Goal: Information Seeking & Learning: Compare options

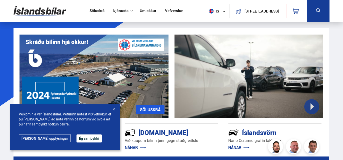
click at [78, 140] on button "Ég samþykki" at bounding box center [89, 138] width 25 height 8
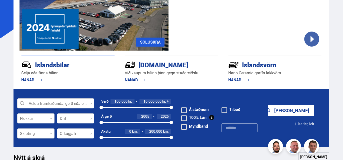
scroll to position [69, 0]
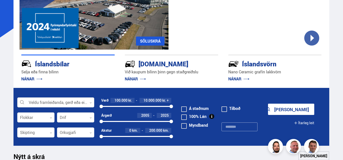
click at [71, 101] on div at bounding box center [55, 103] width 77 height 10
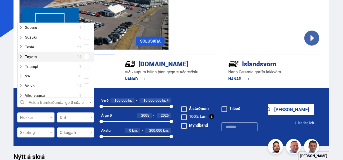
scroll to position [345, 0]
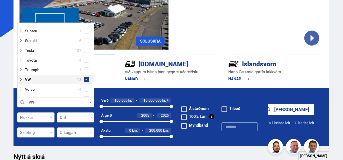
click at [87, 76] on div "VW 18" at bounding box center [56, 79] width 74 height 7
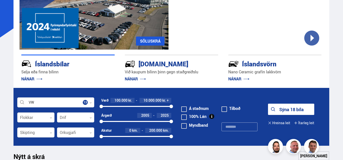
click at [49, 119] on div at bounding box center [35, 118] width 37 height 10
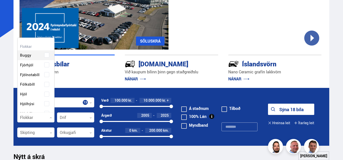
scroll to position [75, 36]
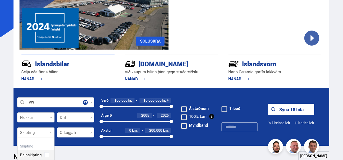
click at [41, 136] on div at bounding box center [35, 133] width 37 height 10
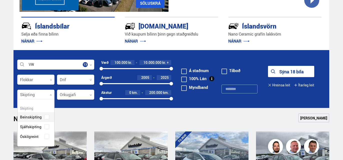
scroll to position [109, 0]
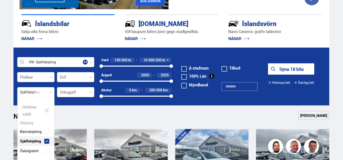
click at [46, 125] on div "Beinskipting Sjálfskipting Óskilgreint" at bounding box center [36, 137] width 37 height 37
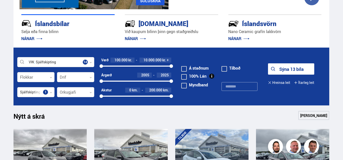
click at [278, 76] on div "Sýna 13 bíla" at bounding box center [291, 70] width 46 height 15
click at [282, 68] on button "Sýna 13 bíla" at bounding box center [291, 68] width 46 height 11
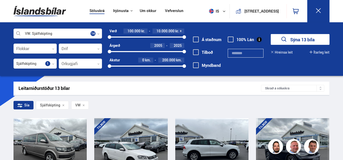
click at [201, 147] on div at bounding box center [197, 147] width 15 height 58
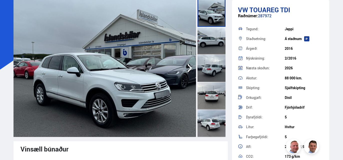
scroll to position [37, 0]
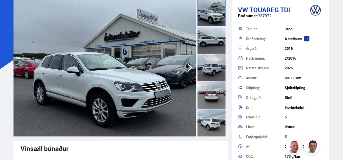
click at [192, 72] on icon "button" at bounding box center [190, 68] width 10 height 12
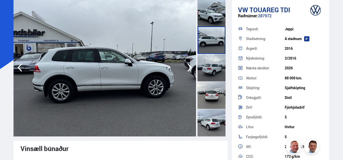
click at [192, 71] on icon "button" at bounding box center [190, 68] width 10 height 12
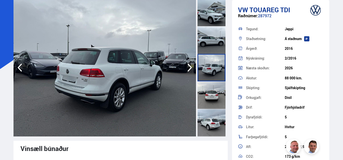
click at [192, 71] on icon "button" at bounding box center [190, 68] width 10 height 12
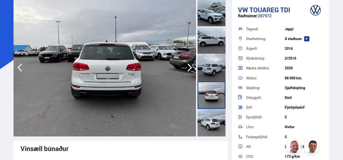
click at [192, 71] on icon "button" at bounding box center [190, 68] width 10 height 12
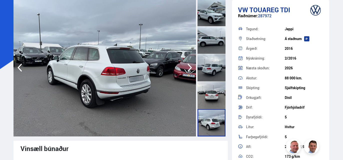
click at [192, 71] on icon "button" at bounding box center [190, 68] width 10 height 12
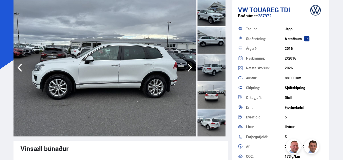
click at [192, 71] on icon "button" at bounding box center [190, 68] width 10 height 12
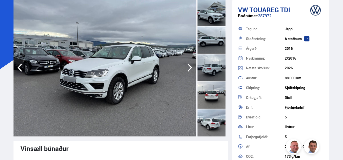
click at [192, 71] on icon "button" at bounding box center [190, 68] width 10 height 12
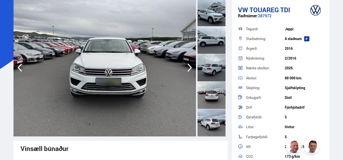
click at [192, 71] on icon "button" at bounding box center [190, 68] width 10 height 12
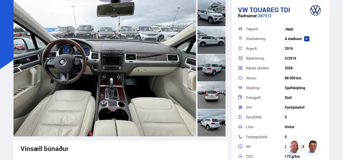
click at [192, 71] on icon "button" at bounding box center [190, 68] width 10 height 12
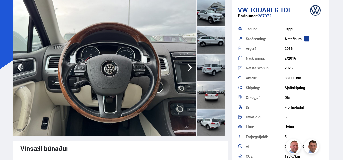
click at [192, 71] on icon "button" at bounding box center [190, 68] width 10 height 12
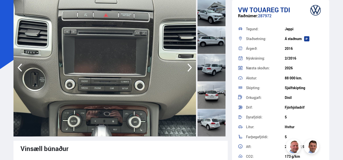
click at [192, 71] on icon "button" at bounding box center [190, 68] width 10 height 12
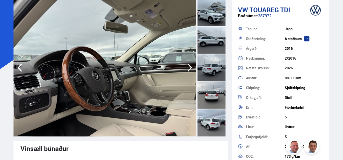
click at [192, 71] on icon "button" at bounding box center [190, 68] width 10 height 12
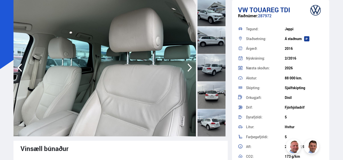
click at [192, 71] on icon "button" at bounding box center [190, 68] width 10 height 12
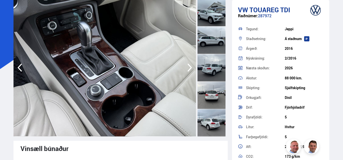
click at [192, 71] on icon "button" at bounding box center [190, 68] width 10 height 12
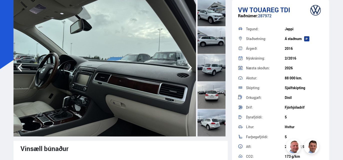
click at [192, 71] on icon "button" at bounding box center [190, 68] width 10 height 12
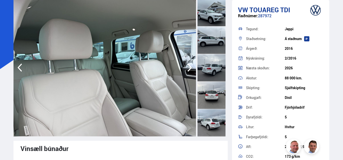
click at [192, 71] on icon "button" at bounding box center [190, 68] width 10 height 12
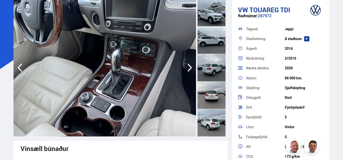
click at [192, 71] on icon "button" at bounding box center [190, 68] width 10 height 12
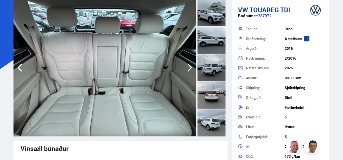
click at [192, 71] on icon "button" at bounding box center [190, 68] width 10 height 12
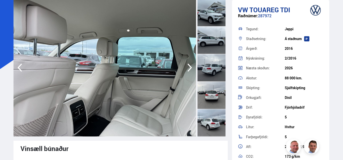
click at [192, 71] on icon "button" at bounding box center [190, 68] width 10 height 12
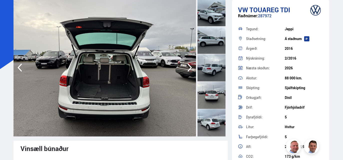
click at [192, 71] on icon "button" at bounding box center [190, 68] width 10 height 12
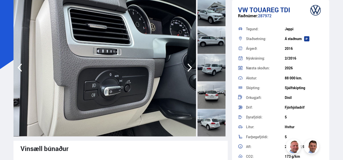
click at [192, 71] on icon "button" at bounding box center [190, 68] width 10 height 12
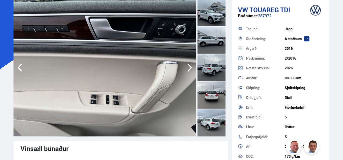
drag, startPoint x: 285, startPoint y: 79, endPoint x: 303, endPoint y: 79, distance: 18.3
click at [303, 79] on div "88 000 km." at bounding box center [304, 78] width 39 height 4
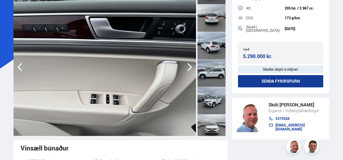
scroll to position [0, 0]
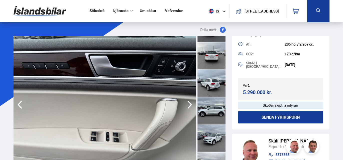
click at [190, 108] on icon "button" at bounding box center [190, 105] width 10 height 12
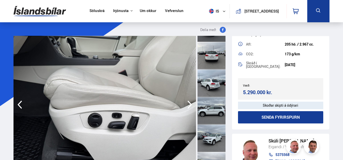
click at [190, 106] on icon "button" at bounding box center [190, 105] width 5 height 8
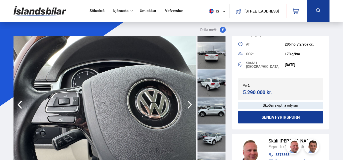
click at [190, 106] on icon "button" at bounding box center [190, 105] width 5 height 8
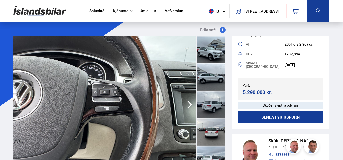
click at [216, 57] on div at bounding box center [212, 50] width 28 height 28
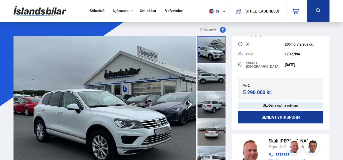
click at [38, 11] on img at bounding box center [40, 11] width 53 height 16
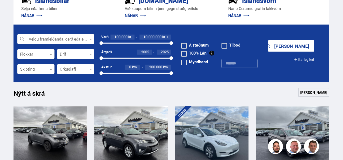
scroll to position [131, 0]
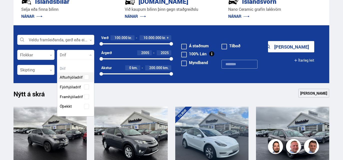
click at [77, 55] on div at bounding box center [75, 55] width 37 height 10
click at [85, 87] on div "Afturhjóladrif Fjórhjóladrif Framhjóladrif Óþekkt" at bounding box center [75, 88] width 37 height 46
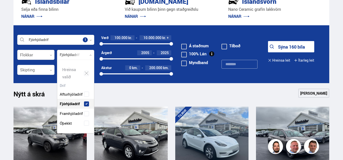
click at [50, 54] on icon at bounding box center [51, 55] width 2 height 2
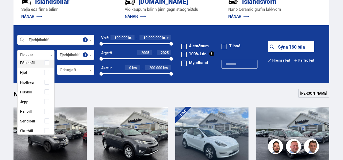
scroll to position [53, 0]
click at [46, 92] on span at bounding box center [47, 92] width 2 height 2
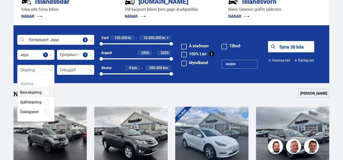
click at [50, 69] on icon at bounding box center [51, 70] width 2 height 2
click at [48, 103] on div "Beinskipting Sjálfskipting Óskilgreint" at bounding box center [36, 98] width 37 height 37
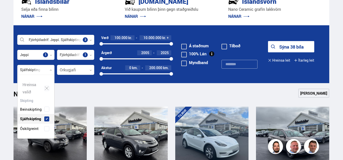
scroll to position [63, 37]
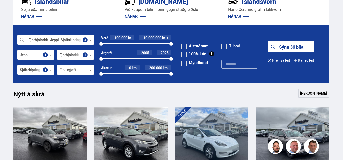
drag, startPoint x: 171, startPoint y: 44, endPoint x: 143, endPoint y: 43, distance: 28.3
click at [143, 43] on div at bounding box center [143, 44] width 4 height 4
drag, startPoint x: 101, startPoint y: 44, endPoint x: 129, endPoint y: 44, distance: 27.8
click at [129, 44] on div at bounding box center [129, 44] width 4 height 4
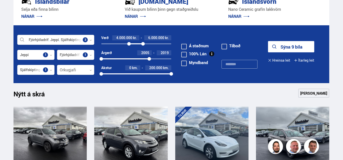
drag, startPoint x: 171, startPoint y: 58, endPoint x: 149, endPoint y: 58, distance: 21.8
click at [149, 58] on div at bounding box center [150, 59] width 4 height 4
drag, startPoint x: 149, startPoint y: 58, endPoint x: 154, endPoint y: 58, distance: 4.3
click at [154, 58] on div at bounding box center [154, 59] width 4 height 4
drag, startPoint x: 102, startPoint y: 58, endPoint x: 137, endPoint y: 61, distance: 35.6
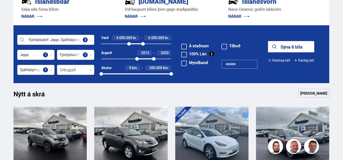
click at [137, 61] on div "2015 2020" at bounding box center [136, 59] width 70 height 5
click at [292, 48] on button "Sýna 5 bíla" at bounding box center [291, 46] width 46 height 11
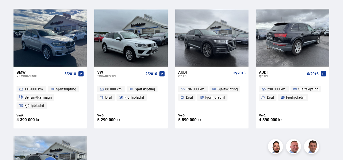
scroll to position [110, 0]
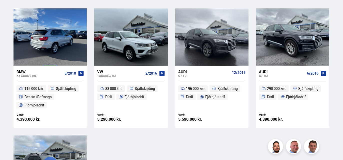
click at [43, 58] on div at bounding box center [50, 37] width 15 height 58
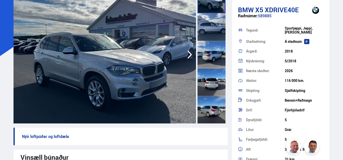
scroll to position [51, 0]
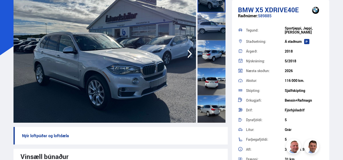
click at [186, 52] on icon "button" at bounding box center [190, 54] width 10 height 12
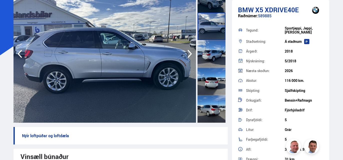
click at [186, 52] on icon "button" at bounding box center [190, 54] width 10 height 12
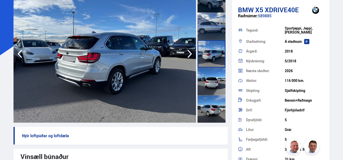
click at [186, 52] on icon "button" at bounding box center [190, 54] width 10 height 12
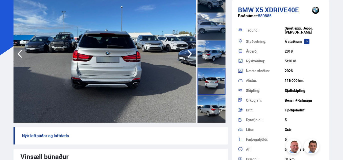
click at [186, 52] on icon "button" at bounding box center [190, 54] width 10 height 12
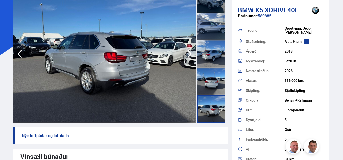
click at [186, 52] on icon "button" at bounding box center [190, 54] width 10 height 12
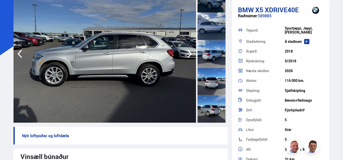
click at [186, 52] on icon "button" at bounding box center [190, 54] width 10 height 12
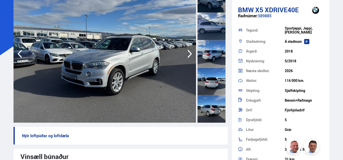
click at [186, 52] on icon "button" at bounding box center [190, 54] width 10 height 12
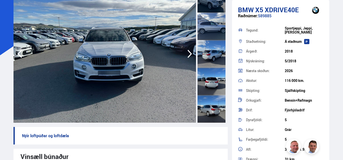
click at [186, 52] on icon "button" at bounding box center [190, 54] width 10 height 12
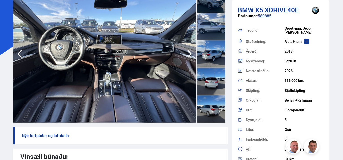
click at [186, 52] on icon "button" at bounding box center [190, 54] width 10 height 12
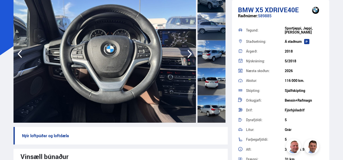
click at [186, 52] on icon "button" at bounding box center [190, 54] width 10 height 12
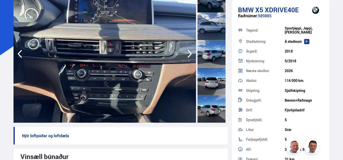
click at [186, 52] on icon "button" at bounding box center [190, 54] width 10 height 12
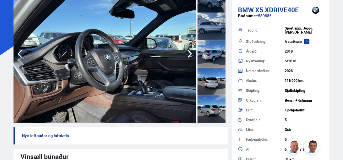
click at [186, 52] on icon "button" at bounding box center [190, 54] width 10 height 12
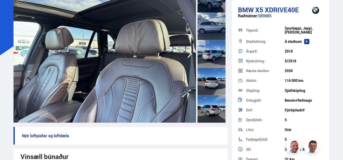
click at [186, 52] on icon "button" at bounding box center [190, 54] width 10 height 12
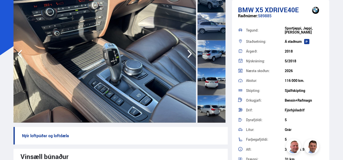
click at [186, 52] on icon "button" at bounding box center [190, 54] width 10 height 12
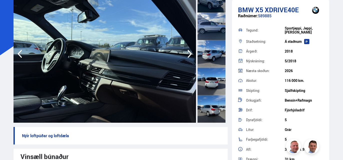
click at [186, 52] on icon "button" at bounding box center [190, 54] width 10 height 12
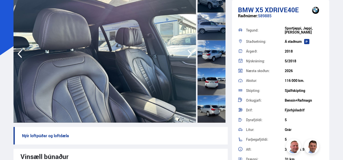
click at [186, 52] on icon "button" at bounding box center [190, 54] width 10 height 12
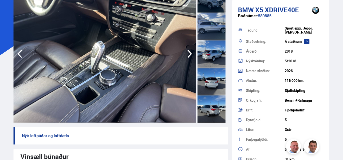
click at [186, 52] on icon "button" at bounding box center [190, 54] width 10 height 12
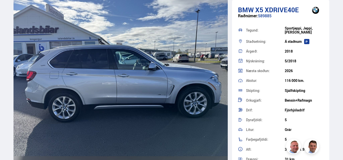
scroll to position [829, 0]
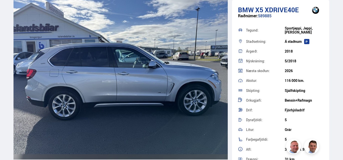
click at [221, 85] on img at bounding box center [121, 73] width 214 height 171
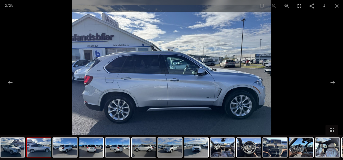
drag, startPoint x: 267, startPoint y: 87, endPoint x: 213, endPoint y: 96, distance: 54.5
click at [214, 96] on img at bounding box center [172, 80] width 200 height 160
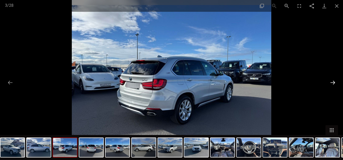
click at [333, 83] on button "Next slide" at bounding box center [333, 83] width 11 height 10
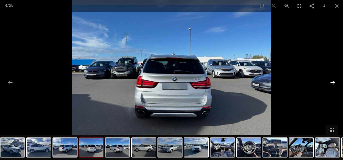
click at [333, 83] on button "Next slide" at bounding box center [333, 83] width 11 height 10
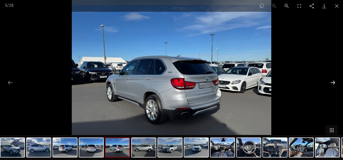
click at [333, 83] on button "Next slide" at bounding box center [333, 83] width 11 height 10
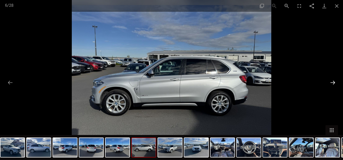
click at [334, 83] on button "Next slide" at bounding box center [333, 83] width 11 height 10
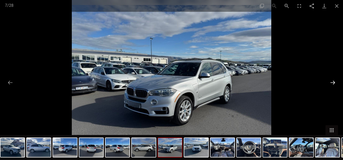
click at [334, 83] on button "Next slide" at bounding box center [333, 83] width 11 height 10
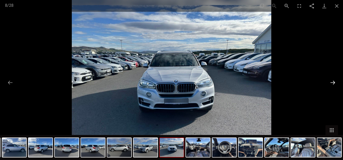
click at [334, 83] on button "Next slide" at bounding box center [333, 83] width 11 height 10
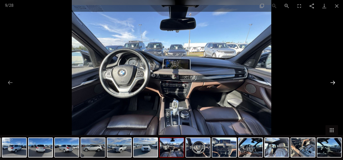
click at [334, 83] on button "Next slide" at bounding box center [333, 83] width 11 height 10
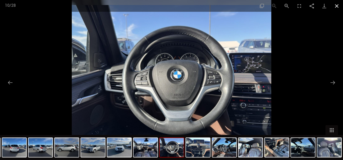
click at [340, 6] on button "Close gallery" at bounding box center [337, 6] width 13 height 12
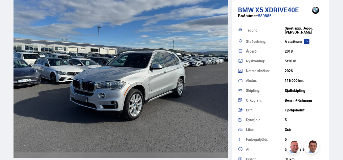
scroll to position [1715, 0]
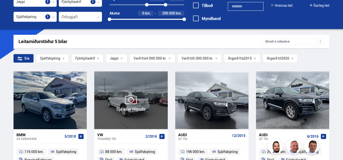
scroll to position [62, 0]
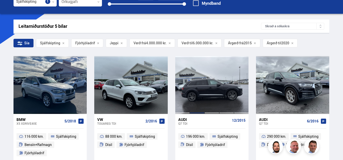
click at [195, 97] on div at bounding box center [197, 85] width 15 height 58
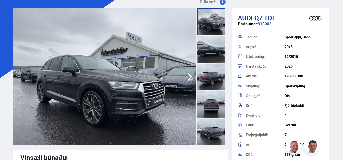
scroll to position [29, 0]
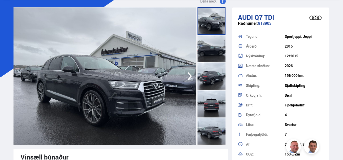
click at [184, 77] on img at bounding box center [105, 76] width 183 height 138
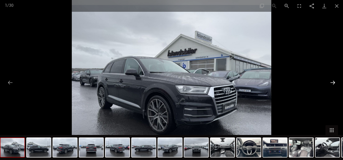
click at [331, 80] on button "Next slide" at bounding box center [333, 83] width 11 height 10
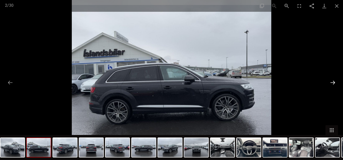
click at [331, 80] on button "Next slide" at bounding box center [333, 83] width 11 height 10
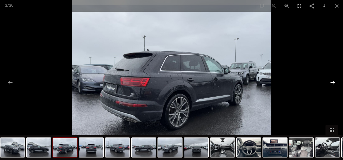
click at [331, 80] on button "Next slide" at bounding box center [333, 83] width 11 height 10
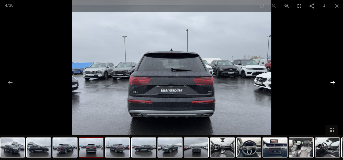
click at [331, 80] on button "Next slide" at bounding box center [333, 83] width 11 height 10
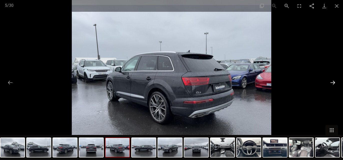
click at [331, 80] on button "Next slide" at bounding box center [333, 83] width 11 height 10
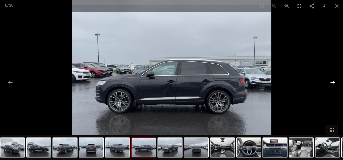
click at [331, 80] on button "Next slide" at bounding box center [333, 83] width 11 height 10
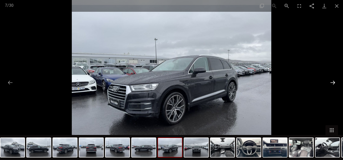
click at [331, 80] on button "Next slide" at bounding box center [333, 83] width 11 height 10
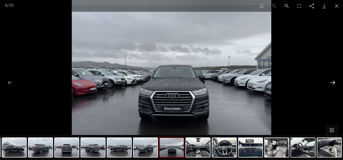
click at [331, 80] on button "Next slide" at bounding box center [333, 83] width 11 height 10
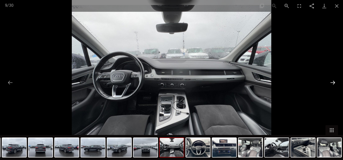
click at [331, 80] on button "Next slide" at bounding box center [333, 83] width 11 height 10
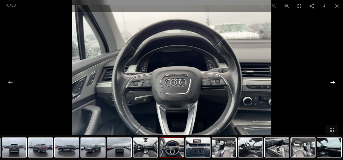
click at [331, 80] on button "Next slide" at bounding box center [333, 83] width 11 height 10
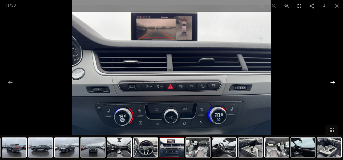
click at [331, 80] on button "Next slide" at bounding box center [333, 83] width 11 height 10
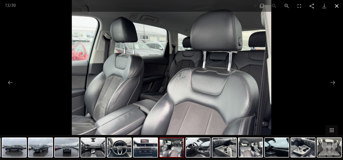
click at [337, 4] on button "Close gallery" at bounding box center [337, 6] width 13 height 12
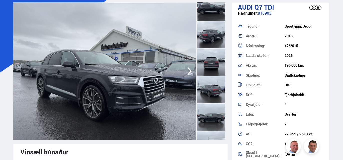
scroll to position [33, 0]
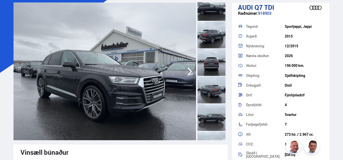
click at [191, 72] on icon "button" at bounding box center [190, 71] width 5 height 8
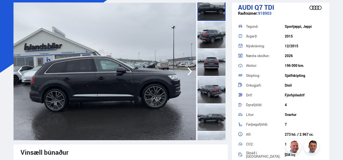
click at [191, 72] on icon "button" at bounding box center [190, 71] width 5 height 8
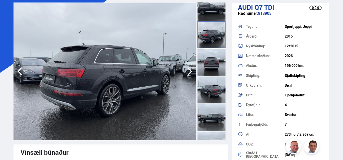
click at [191, 72] on icon "button" at bounding box center [190, 71] width 5 height 8
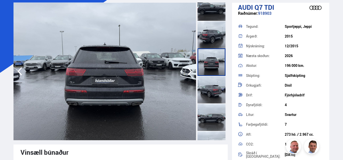
click at [191, 72] on icon "button" at bounding box center [190, 71] width 5 height 8
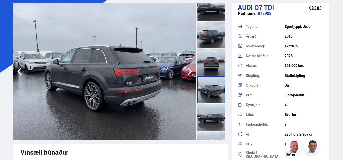
click at [191, 72] on icon "button" at bounding box center [190, 71] width 5 height 8
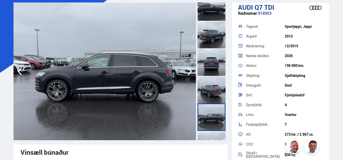
click at [191, 72] on icon "button" at bounding box center [190, 71] width 5 height 8
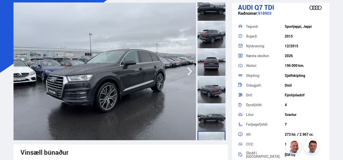
click at [191, 72] on icon "button" at bounding box center [190, 71] width 5 height 8
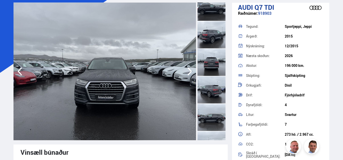
click at [191, 72] on icon "button" at bounding box center [190, 71] width 5 height 8
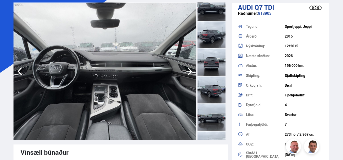
click at [191, 72] on icon "button" at bounding box center [190, 71] width 5 height 8
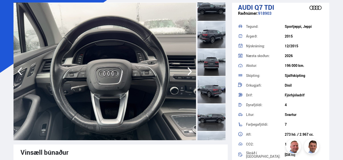
click at [191, 72] on icon "button" at bounding box center [190, 71] width 5 height 8
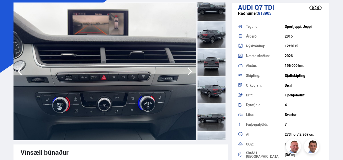
click at [191, 72] on icon "button" at bounding box center [190, 71] width 5 height 8
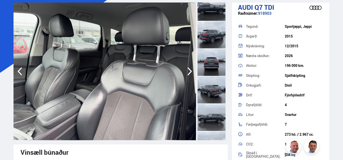
click at [191, 72] on icon "button" at bounding box center [190, 71] width 5 height 8
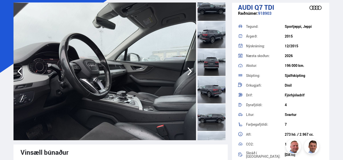
click at [191, 72] on icon "button" at bounding box center [190, 71] width 5 height 8
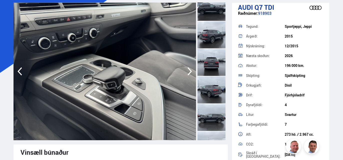
click at [191, 72] on icon "button" at bounding box center [190, 71] width 5 height 8
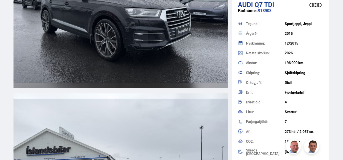
scroll to position [719, 0]
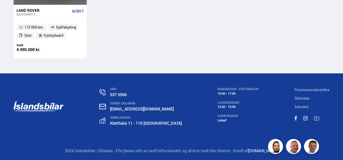
scroll to position [116, 0]
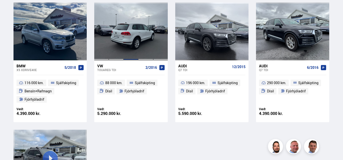
click at [132, 47] on div at bounding box center [131, 32] width 15 height 58
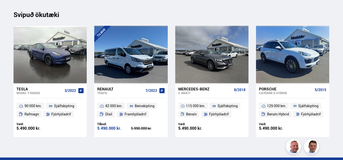
scroll to position [5315, 0]
